Goal: Find contact information: Find contact information

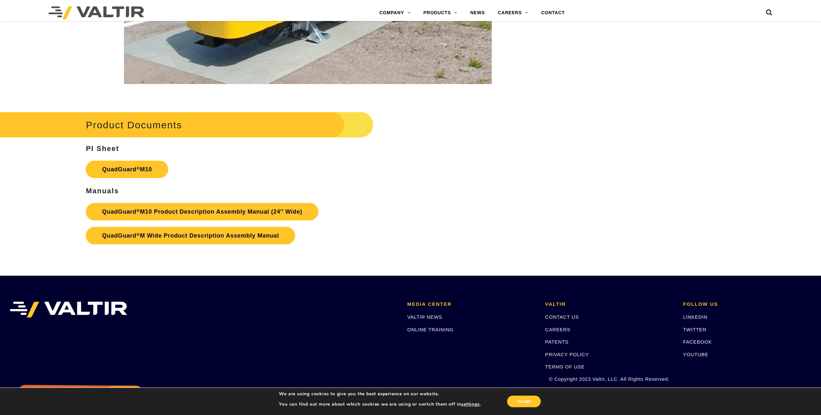
scroll to position [2917, 0]
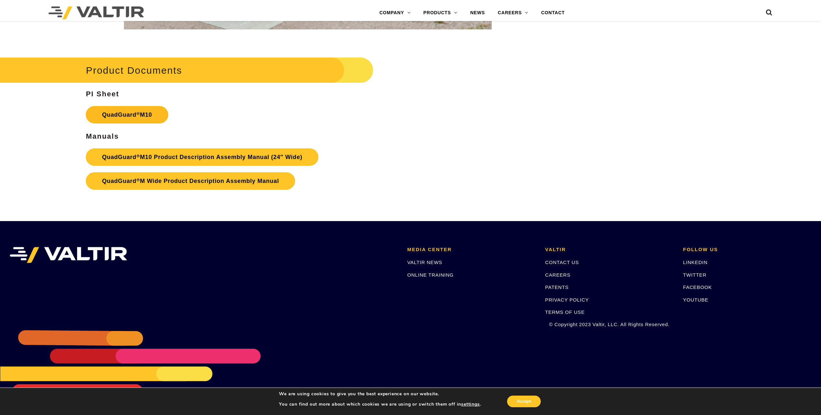
click at [129, 112] on link "QuadGuard ® M10" at bounding box center [127, 114] width 82 height 17
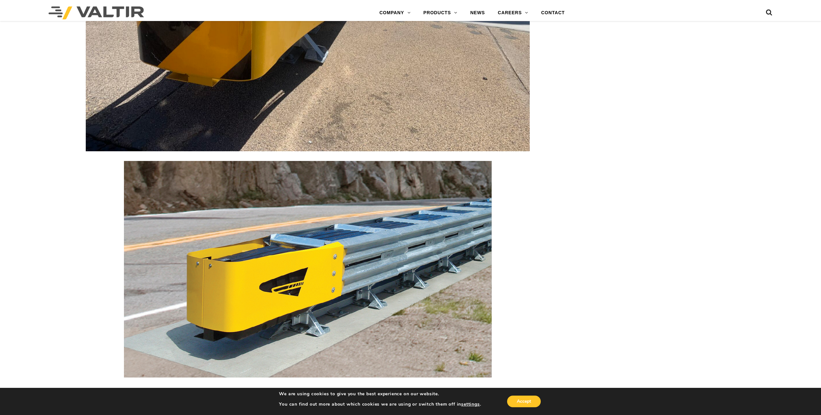
scroll to position [2497, 0]
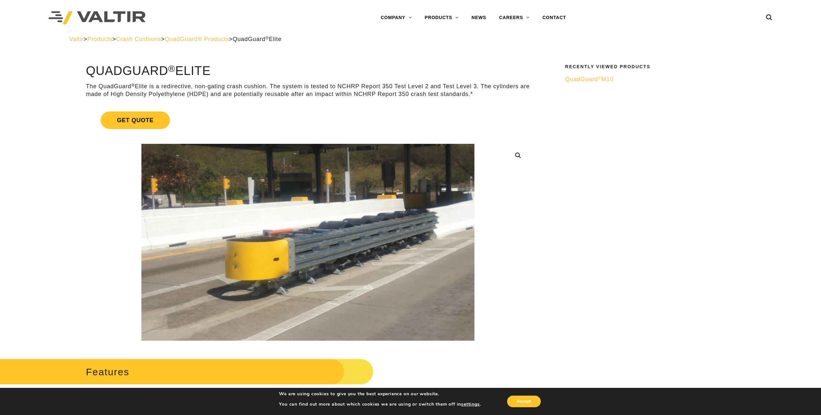
click at [599, 76] on sup "®" at bounding box center [600, 78] width 4 height 5
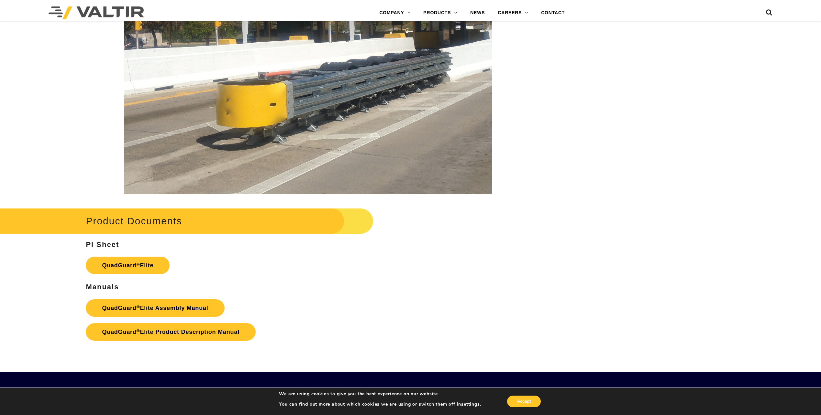
scroll to position [1186, 0]
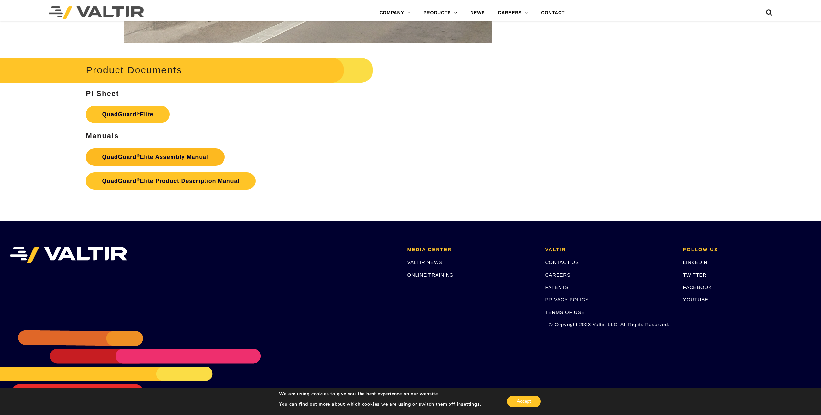
click at [187, 154] on link "QuadGuard ® Elite Assembly Manual" at bounding box center [155, 156] width 138 height 17
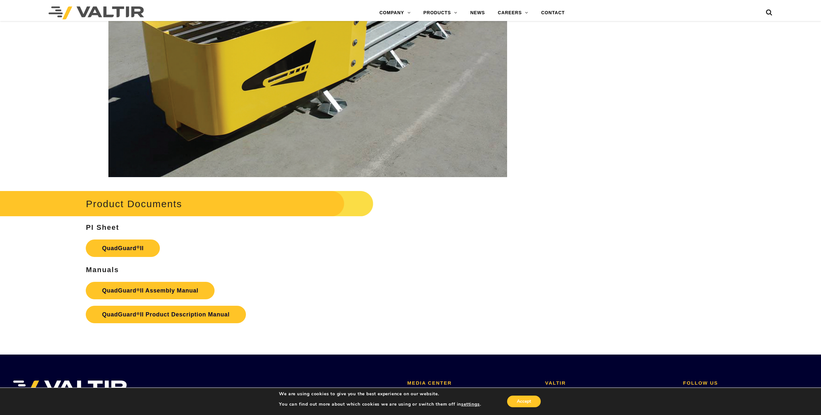
scroll to position [1197, 0]
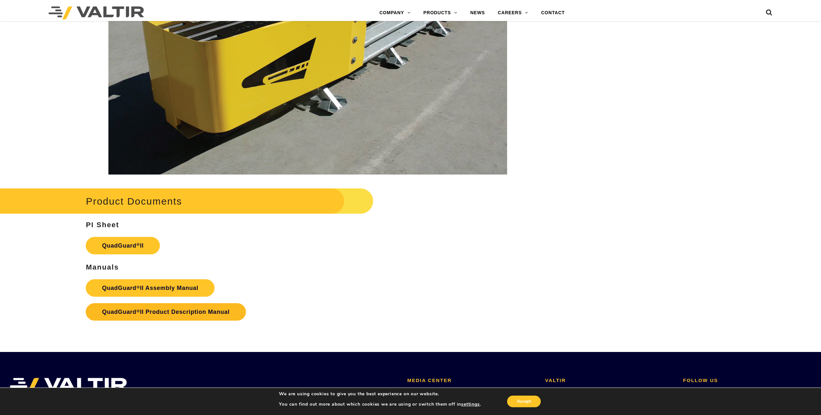
click at [191, 311] on strong "QuadGuard ® II Product Description Manual" at bounding box center [165, 312] width 127 height 6
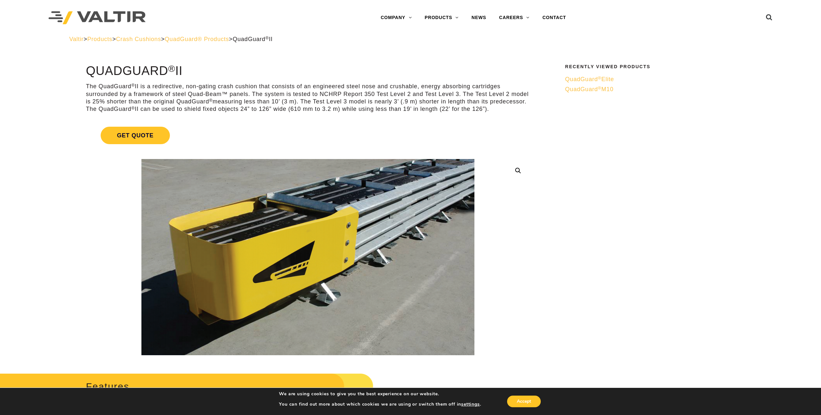
click at [335, 237] on img at bounding box center [307, 257] width 333 height 196
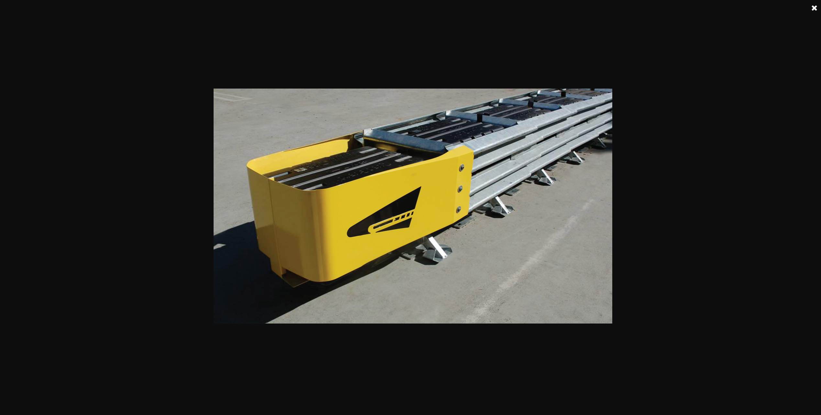
click at [335, 237] on img at bounding box center [412, 206] width 398 height 235
click at [733, 195] on div at bounding box center [412, 207] width 825 height 415
click at [811, 9] on link at bounding box center [814, 8] width 16 height 16
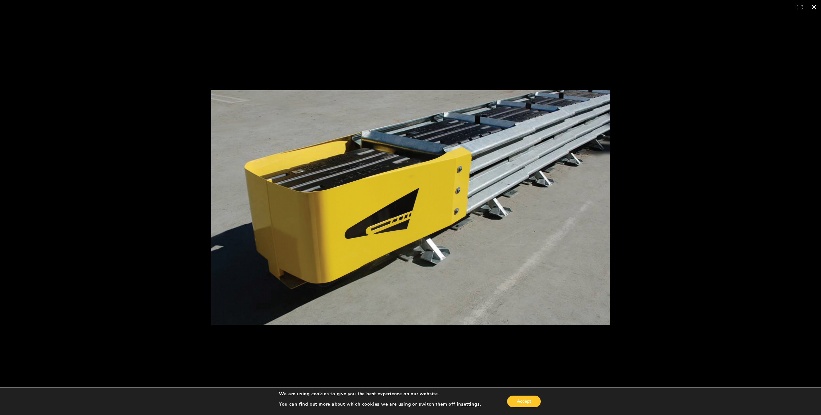
click at [811, 6] on button "Close (Esc)" at bounding box center [813, 7] width 14 height 14
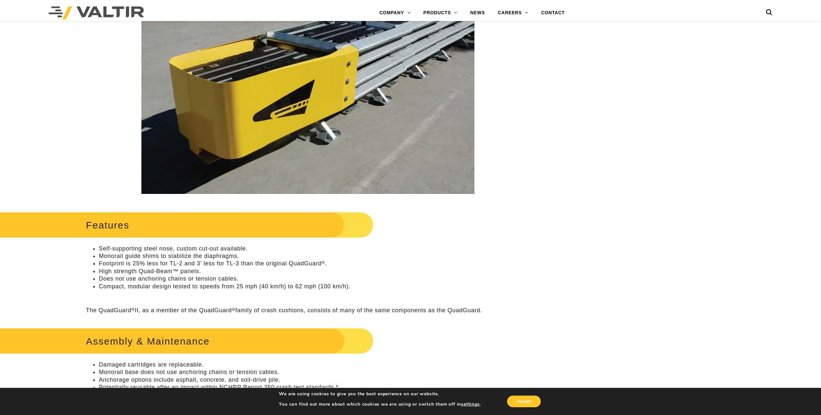
scroll to position [97, 0]
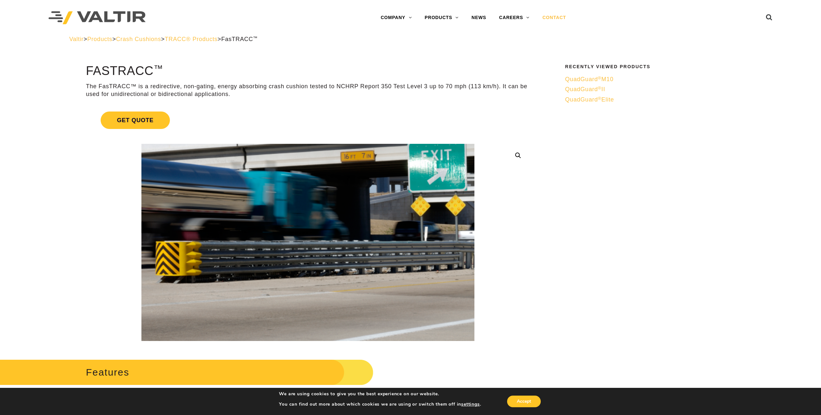
click at [562, 16] on link "CONTACT" at bounding box center [554, 17] width 37 height 13
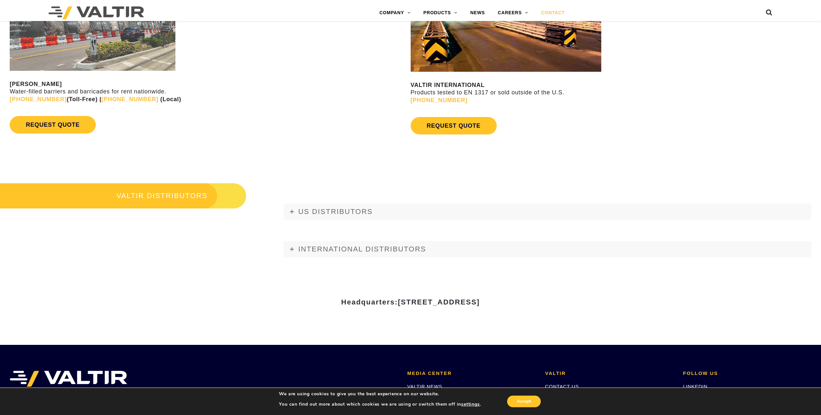
scroll to position [776, 0]
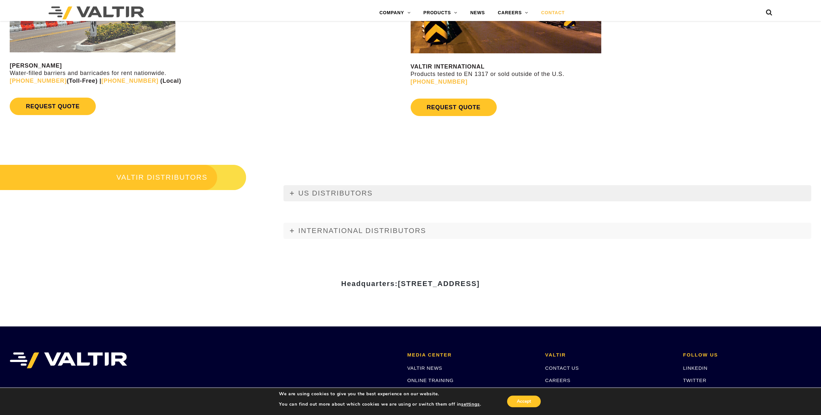
click at [315, 192] on span "US DISTRIBUTORS" at bounding box center [335, 193] width 74 height 8
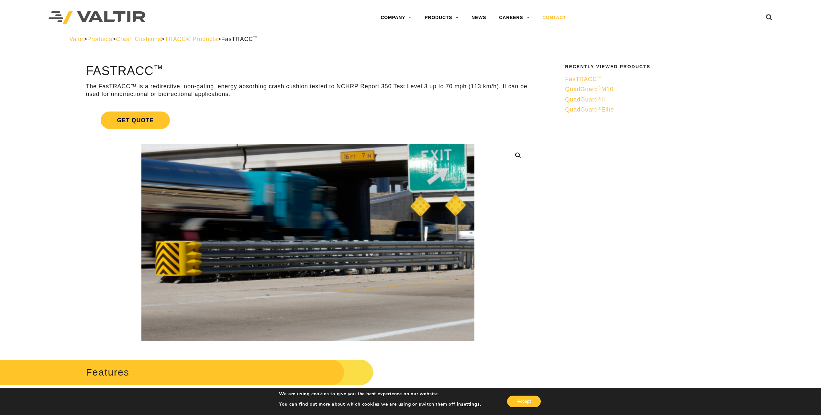
click at [557, 14] on link "CONTACT" at bounding box center [554, 17] width 37 height 13
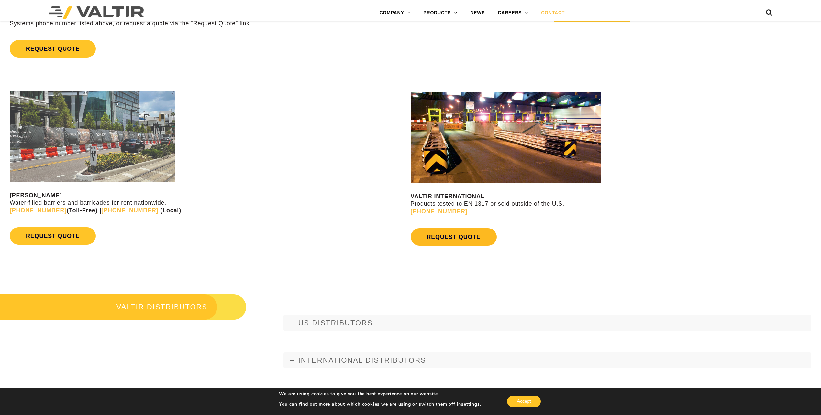
scroll to position [688, 0]
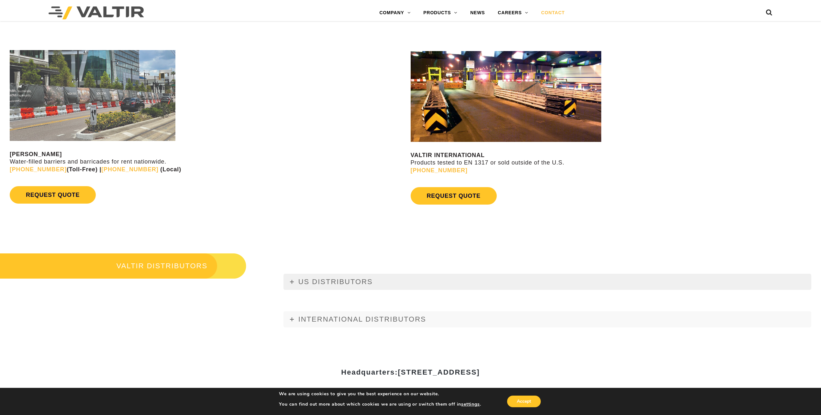
click at [397, 287] on link "US DISTRIBUTORS" at bounding box center [547, 282] width 528 height 16
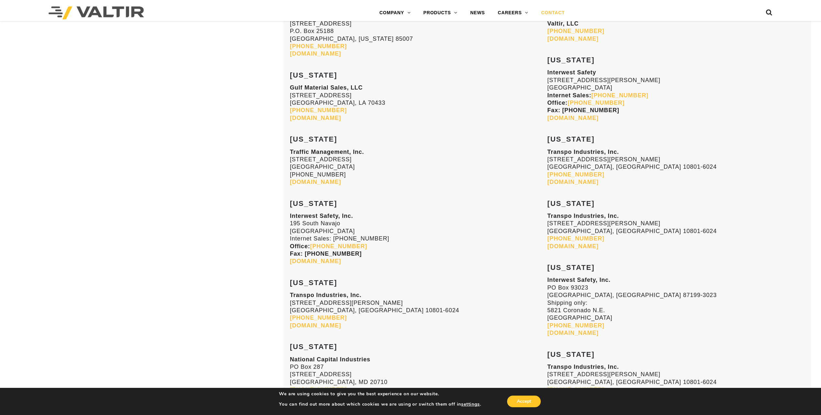
scroll to position [1140, 0]
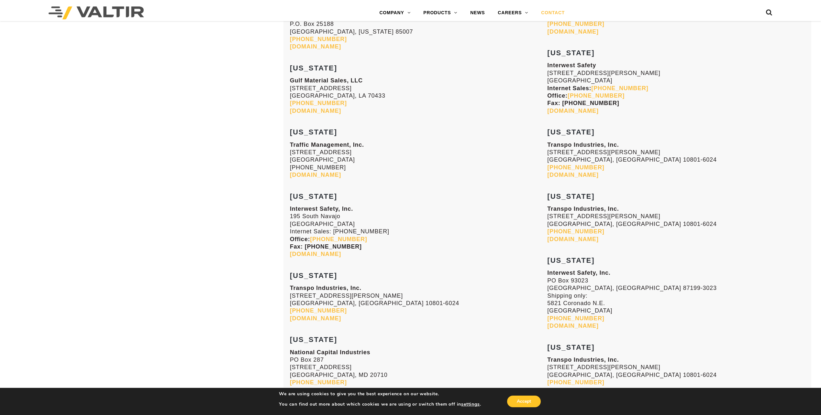
click at [573, 239] on link "transpo.com" at bounding box center [572, 239] width 51 height 6
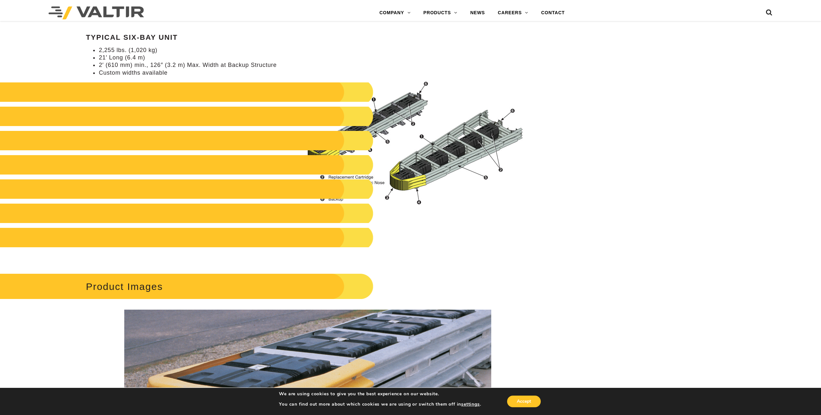
drag, startPoint x: 278, startPoint y: 153, endPoint x: 277, endPoint y: 163, distance: 9.4
click at [278, 153] on div "Specifications Typical Six-Bay Unit 2,255 lbs. (1,020 kg) 21′ Long (6.4 m) 2′ (…" at bounding box center [308, 121] width 444 height 278
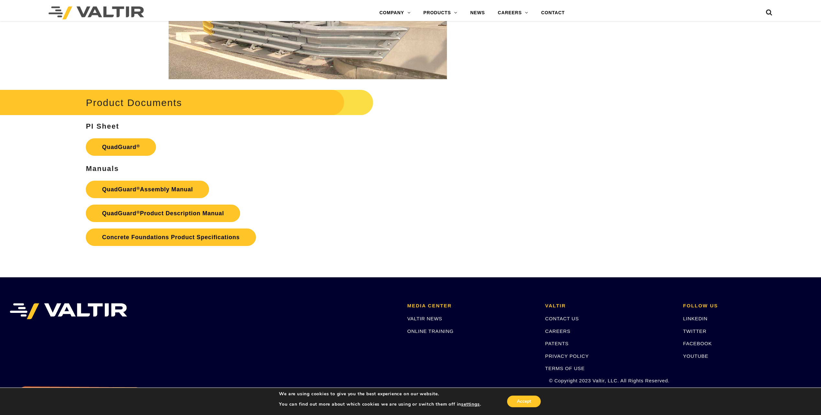
scroll to position [1247, 0]
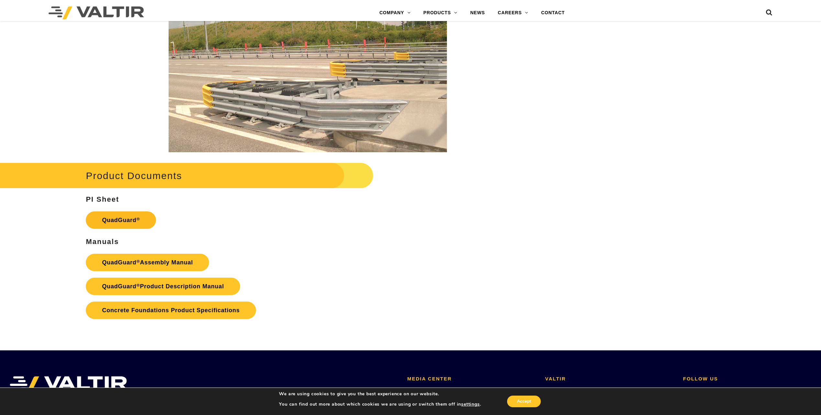
click at [132, 220] on link "QuadGuard ®" at bounding box center [121, 220] width 70 height 17
